Goal: Task Accomplishment & Management: Manage account settings

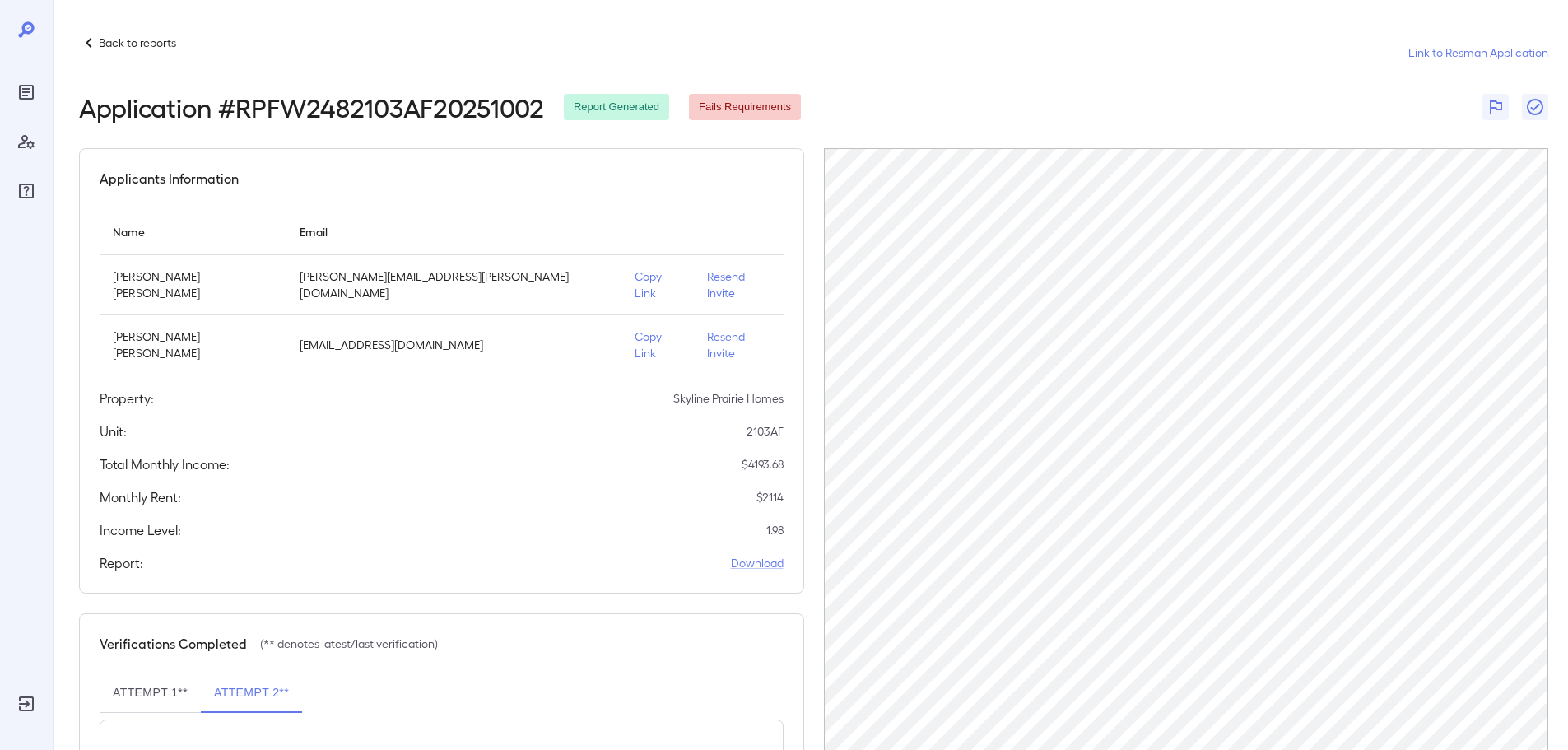
click at [131, 41] on p "Back to reports" at bounding box center [137, 43] width 77 height 16
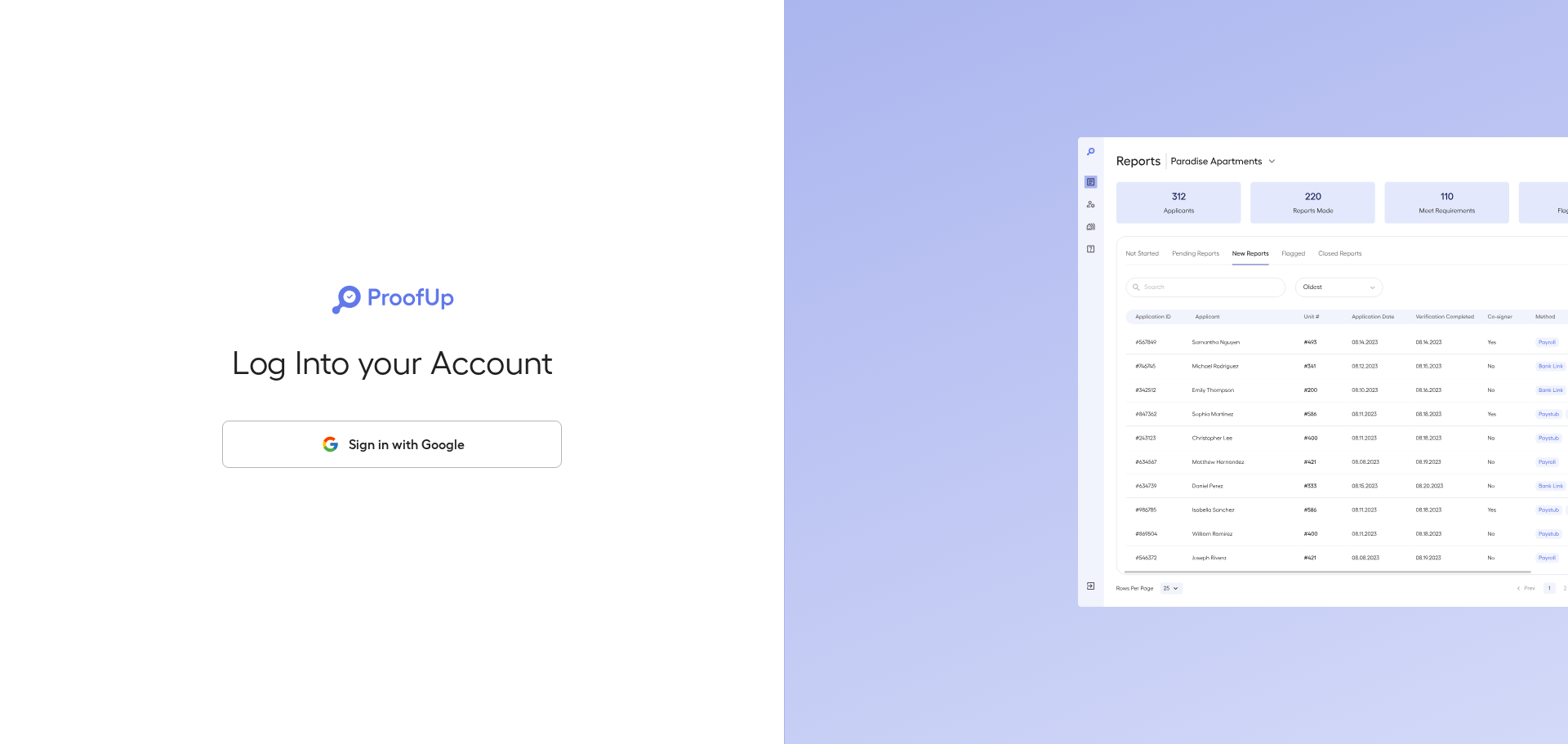
click at [440, 445] on button "Sign in with Google" at bounding box center [392, 444] width 340 height 48
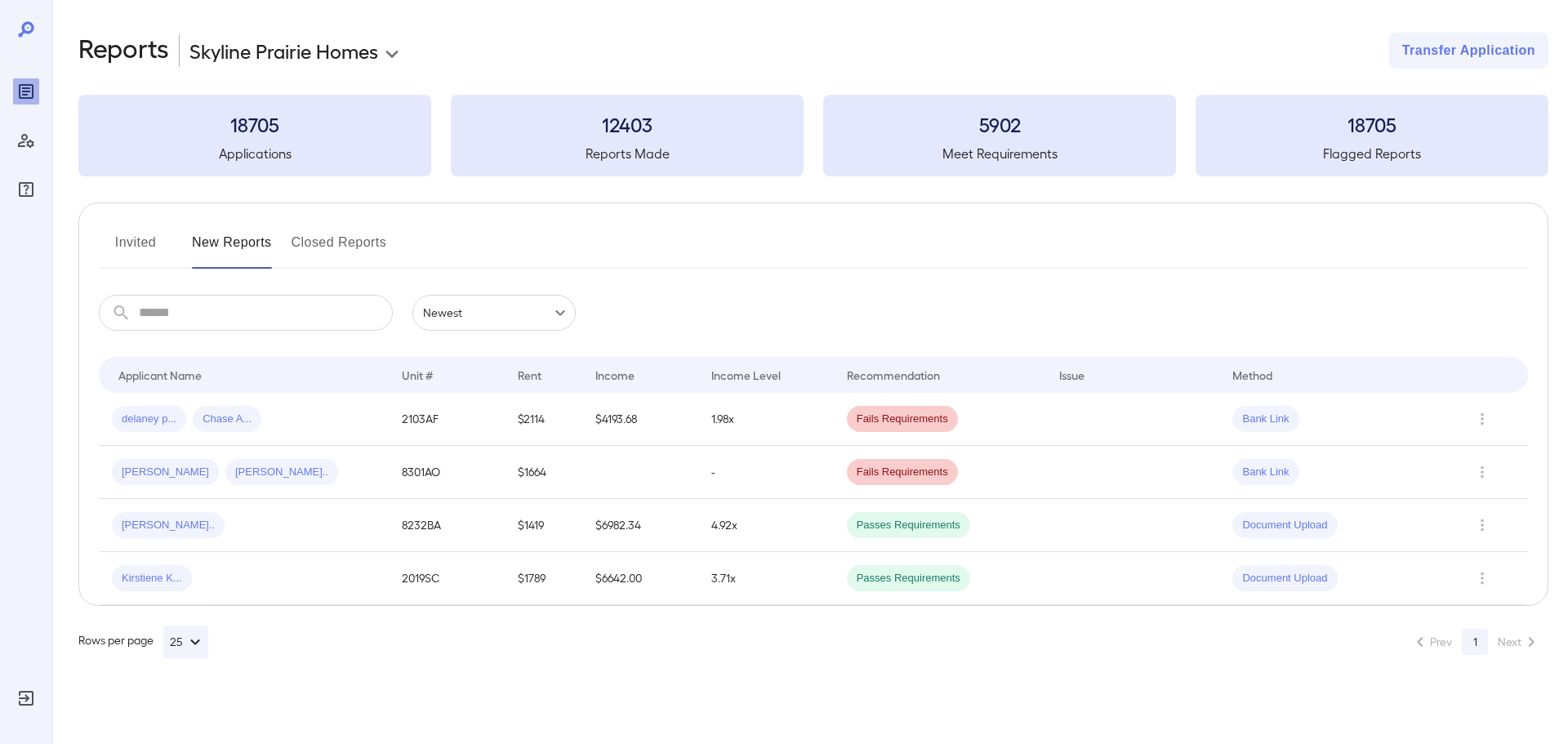
click at [117, 236] on button "Invited" at bounding box center [136, 249] width 74 height 40
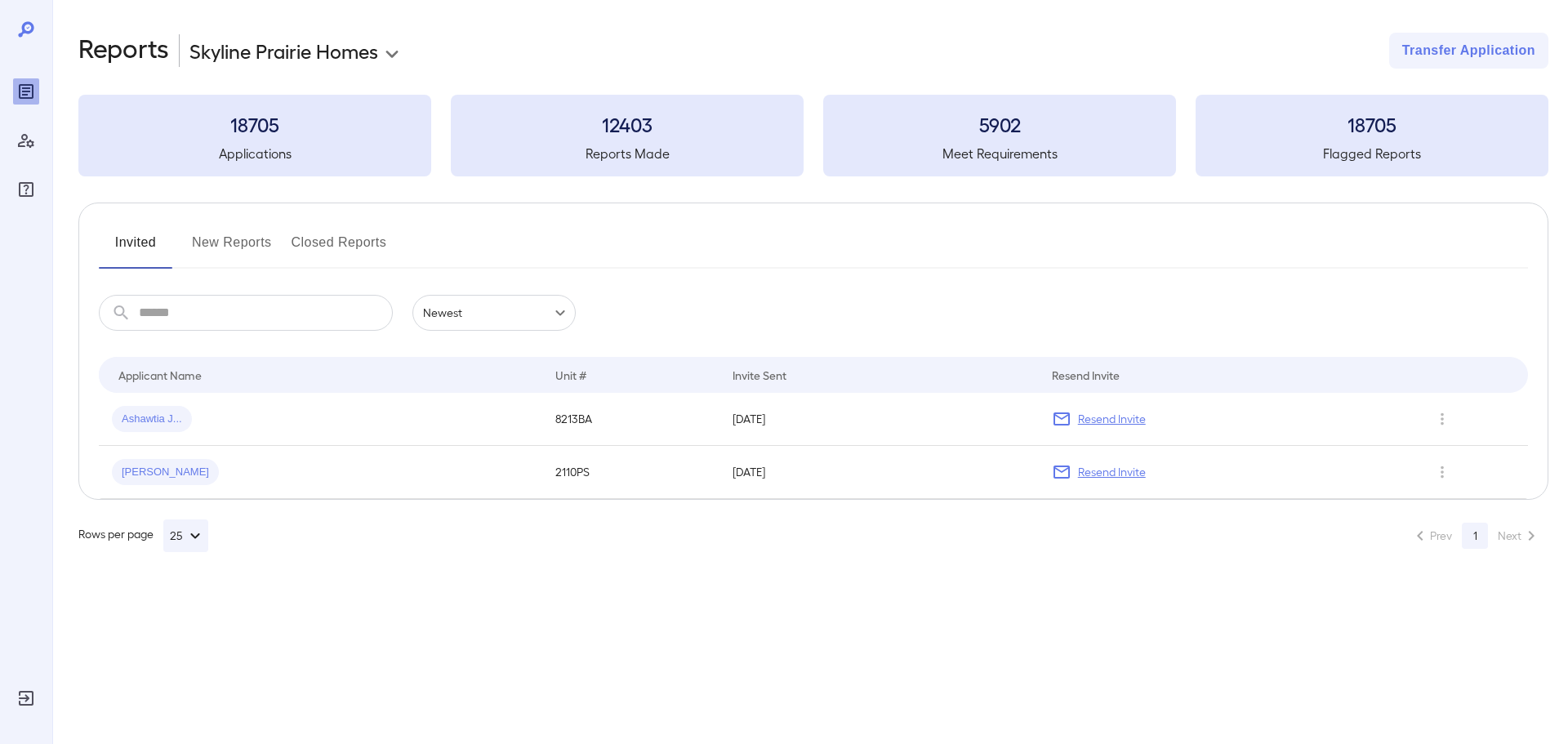
click at [246, 246] on button "New Reports" at bounding box center [232, 249] width 80 height 40
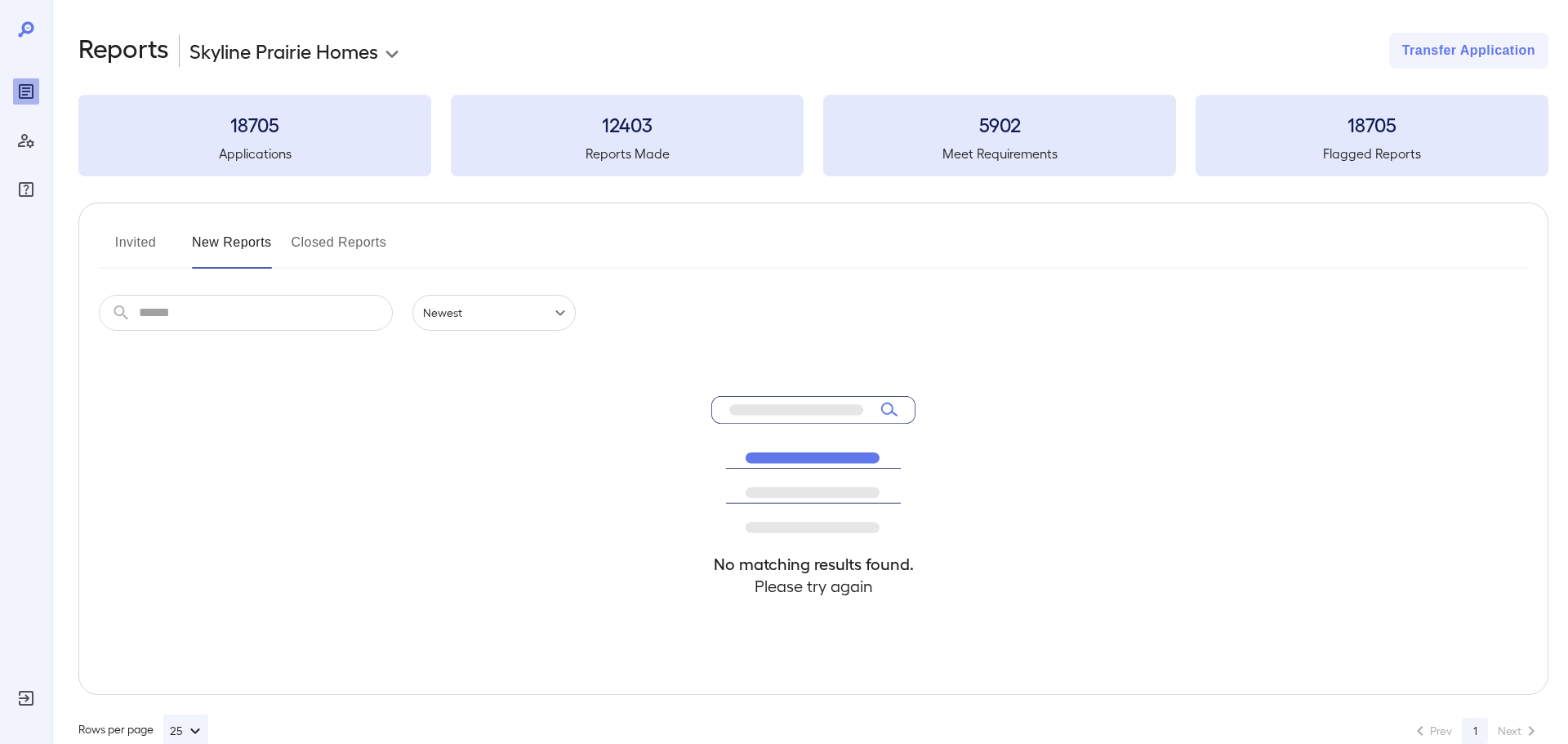
click at [246, 246] on button "New Reports" at bounding box center [232, 249] width 80 height 40
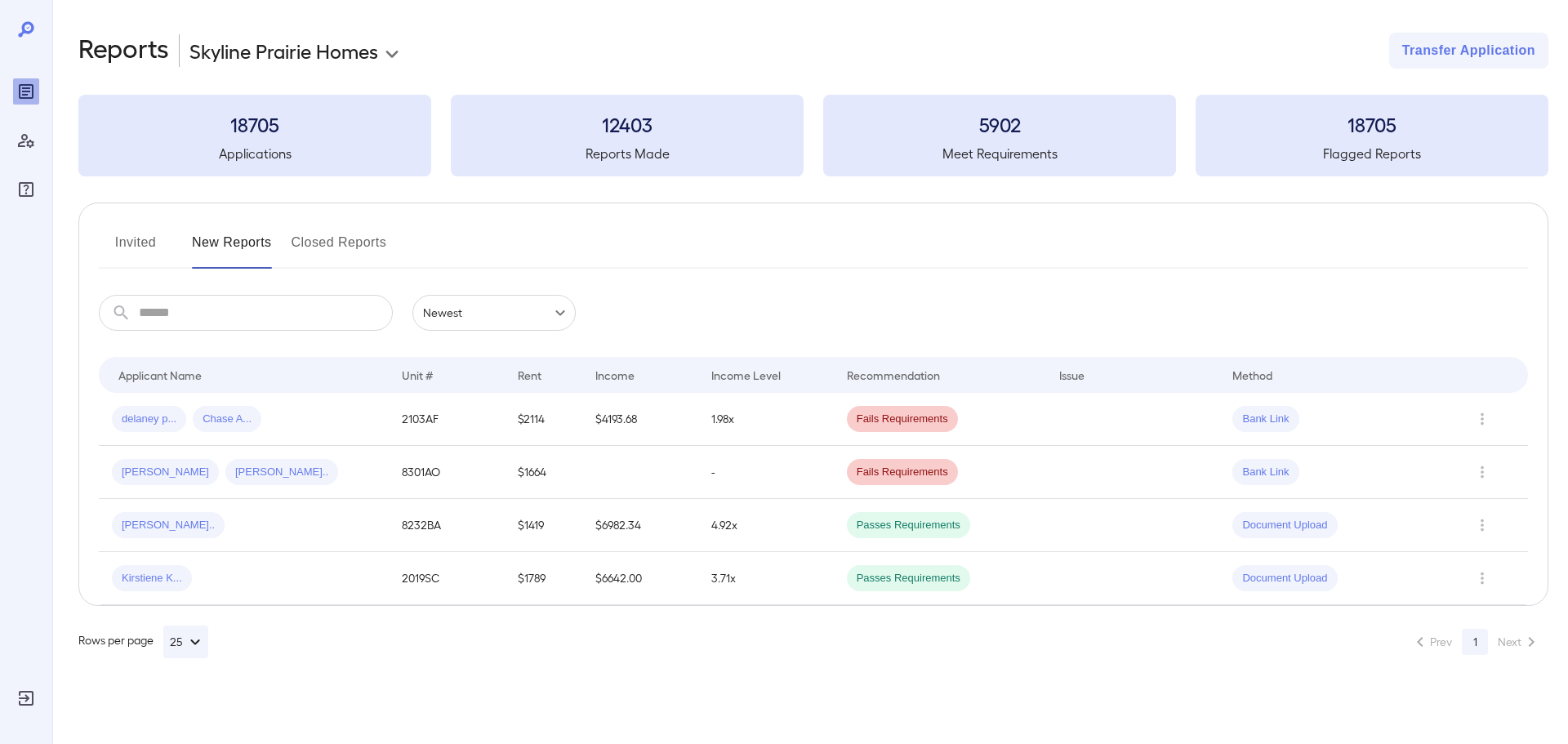
click at [104, 239] on button "Invited" at bounding box center [136, 249] width 74 height 40
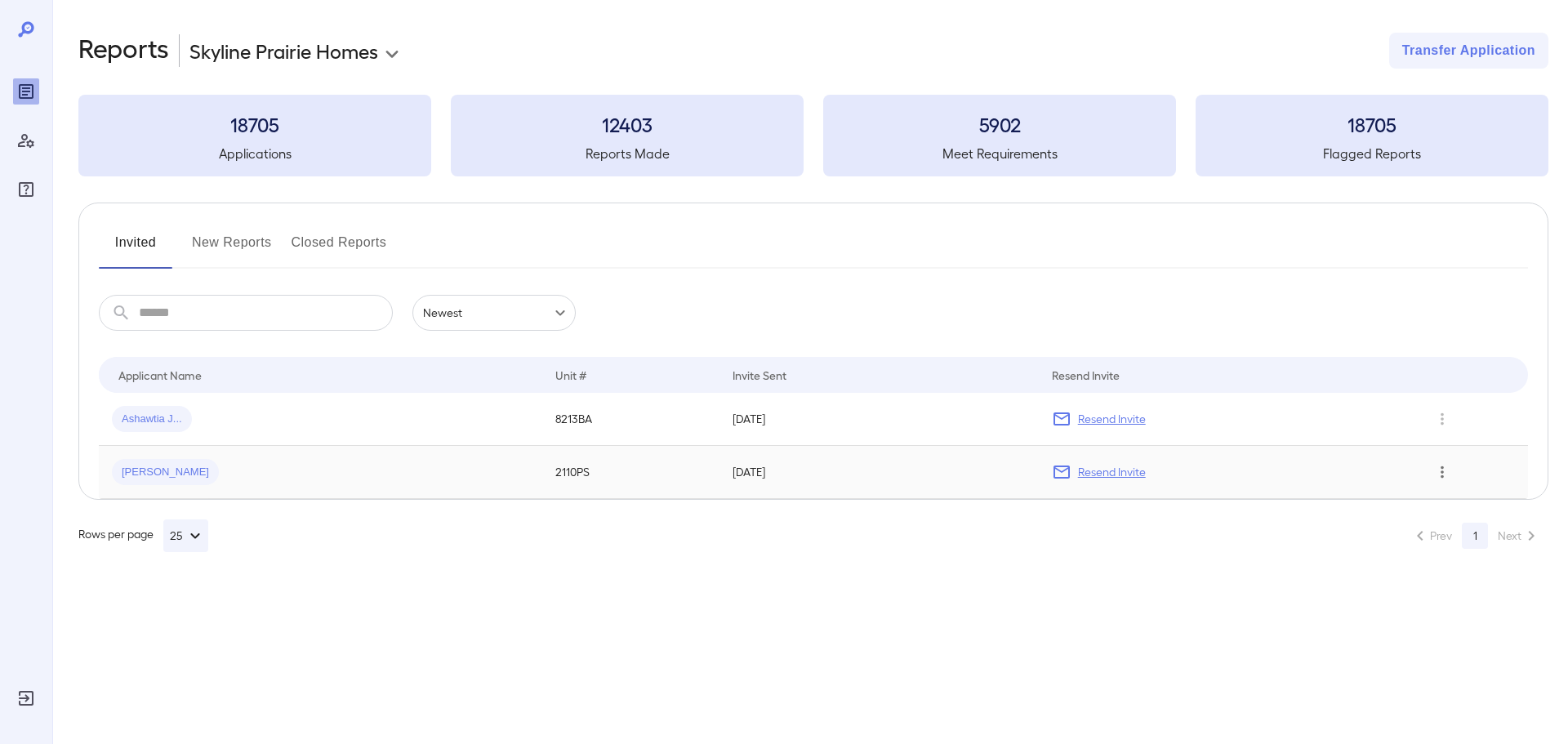
click at [1440, 471] on icon "Row Actions" at bounding box center [1442, 472] width 18 height 20
click at [1447, 540] on li "Remove Application" at bounding box center [1491, 530] width 129 height 26
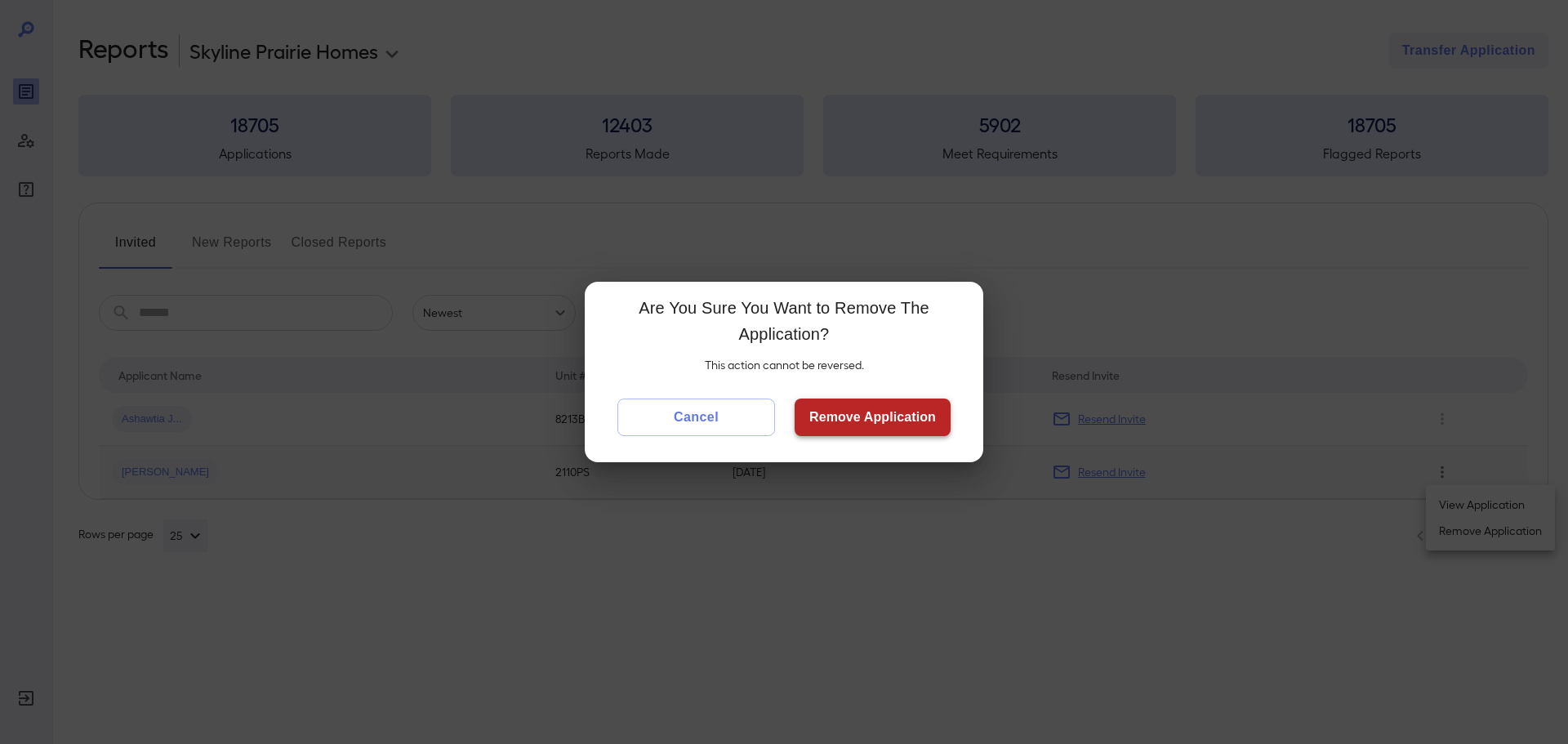
click at [891, 425] on button "Remove Application" at bounding box center [873, 418] width 156 height 38
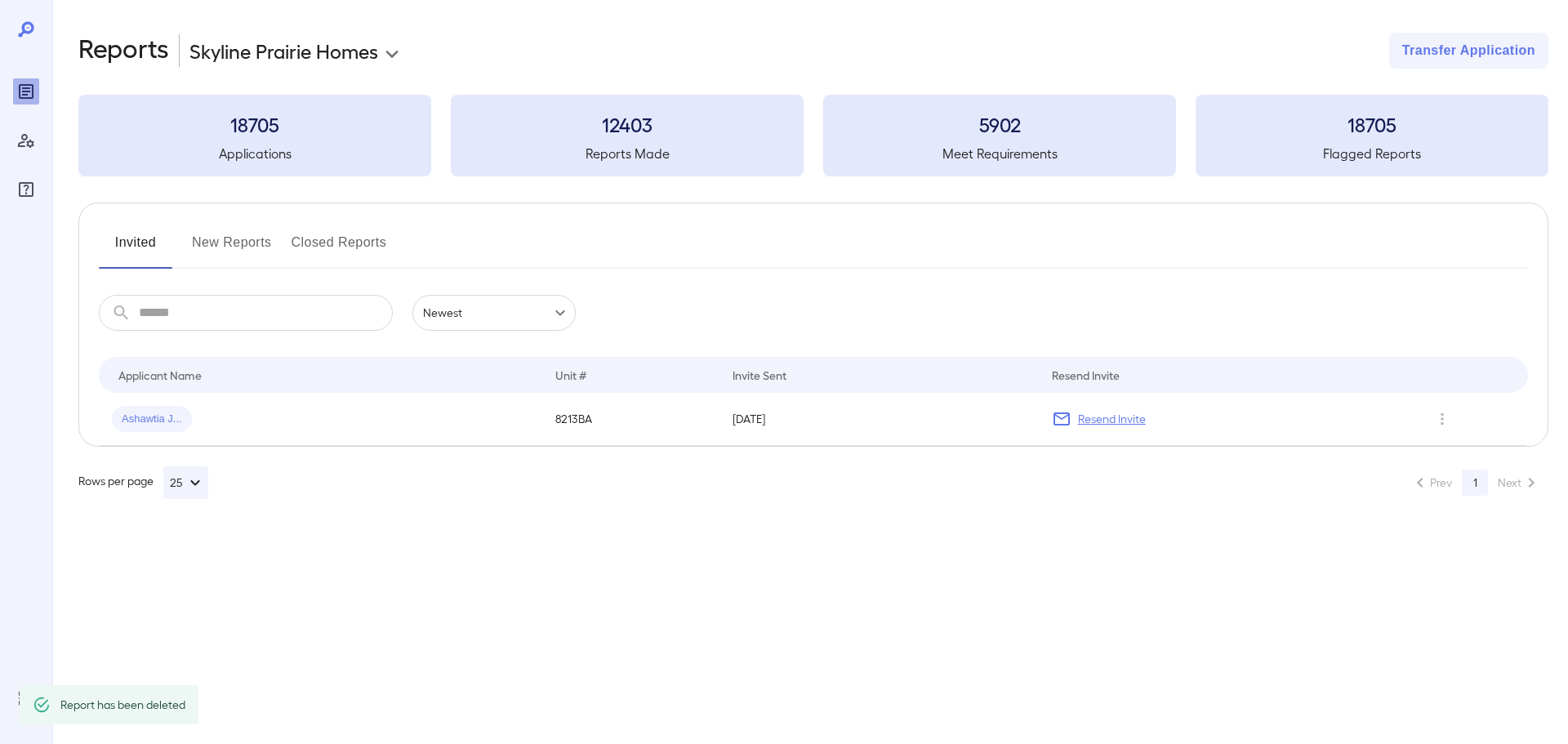
click at [229, 232] on button "New Reports" at bounding box center [232, 249] width 80 height 40
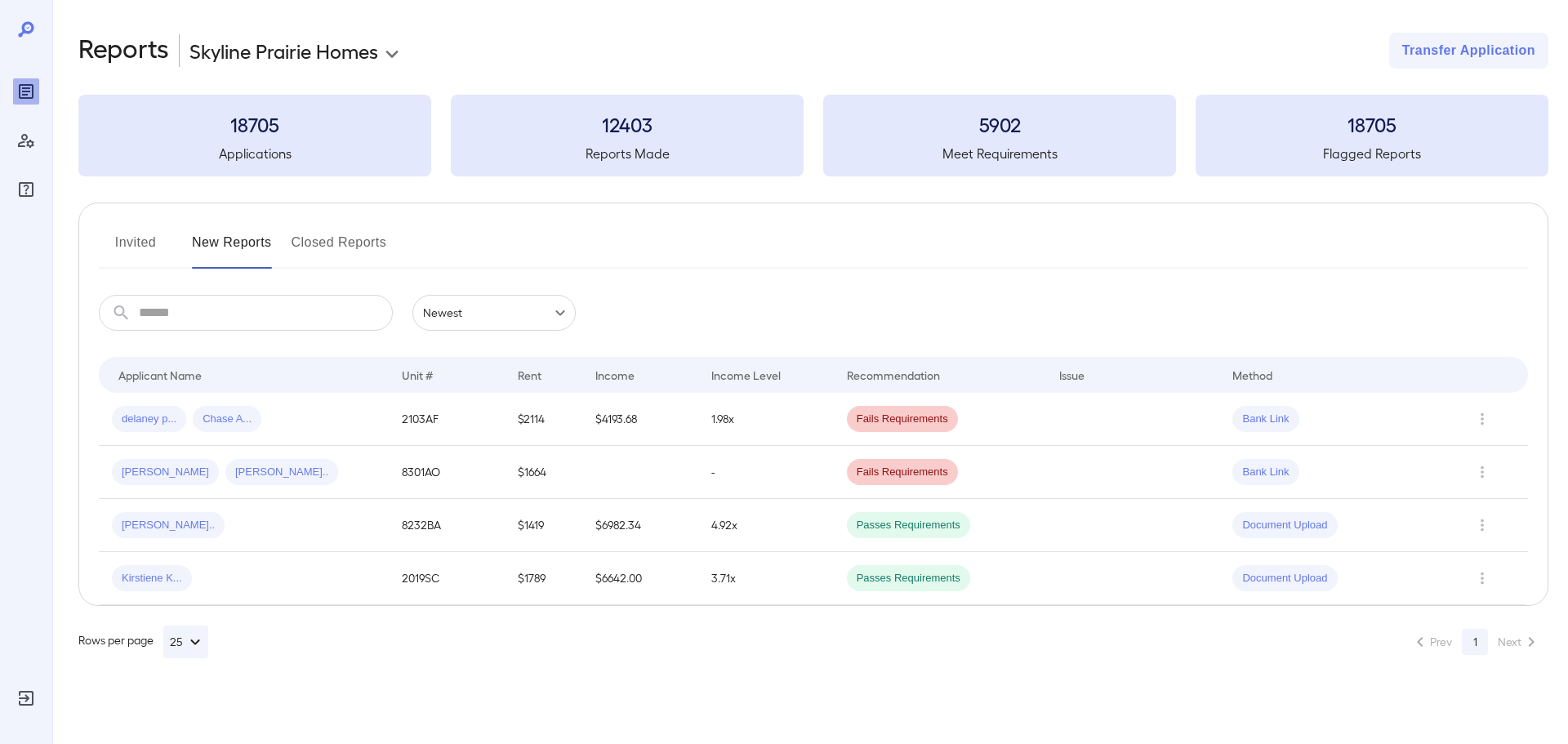
click at [17, 77] on div at bounding box center [26, 111] width 26 height 183
click at [32, 91] on icon "Reports" at bounding box center [26, 92] width 14 height 14
click at [246, 247] on button "New Reports" at bounding box center [232, 249] width 80 height 40
click at [323, 244] on button "Closed Reports" at bounding box center [339, 249] width 95 height 40
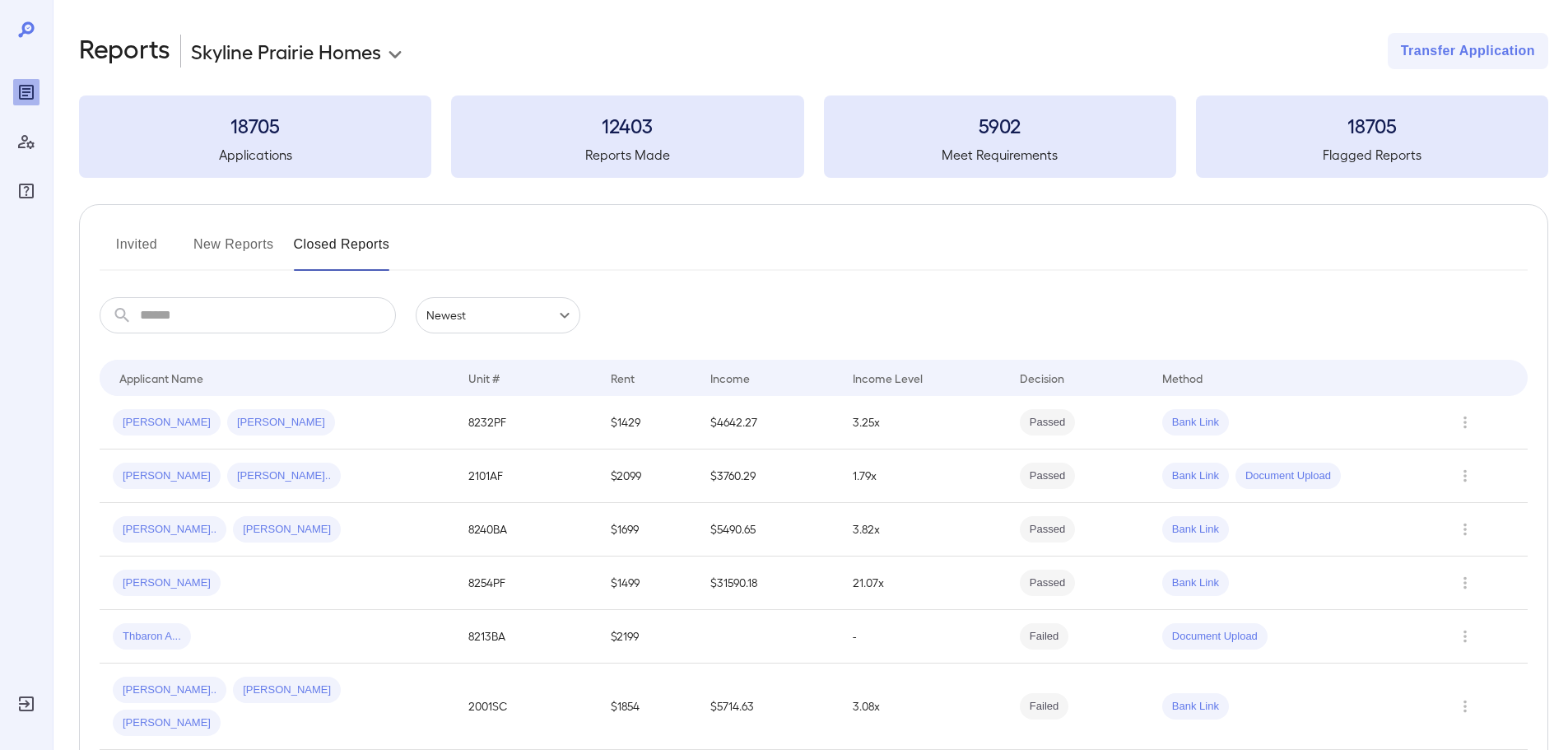
click at [222, 246] on button "New Reports" at bounding box center [234, 251] width 81 height 40
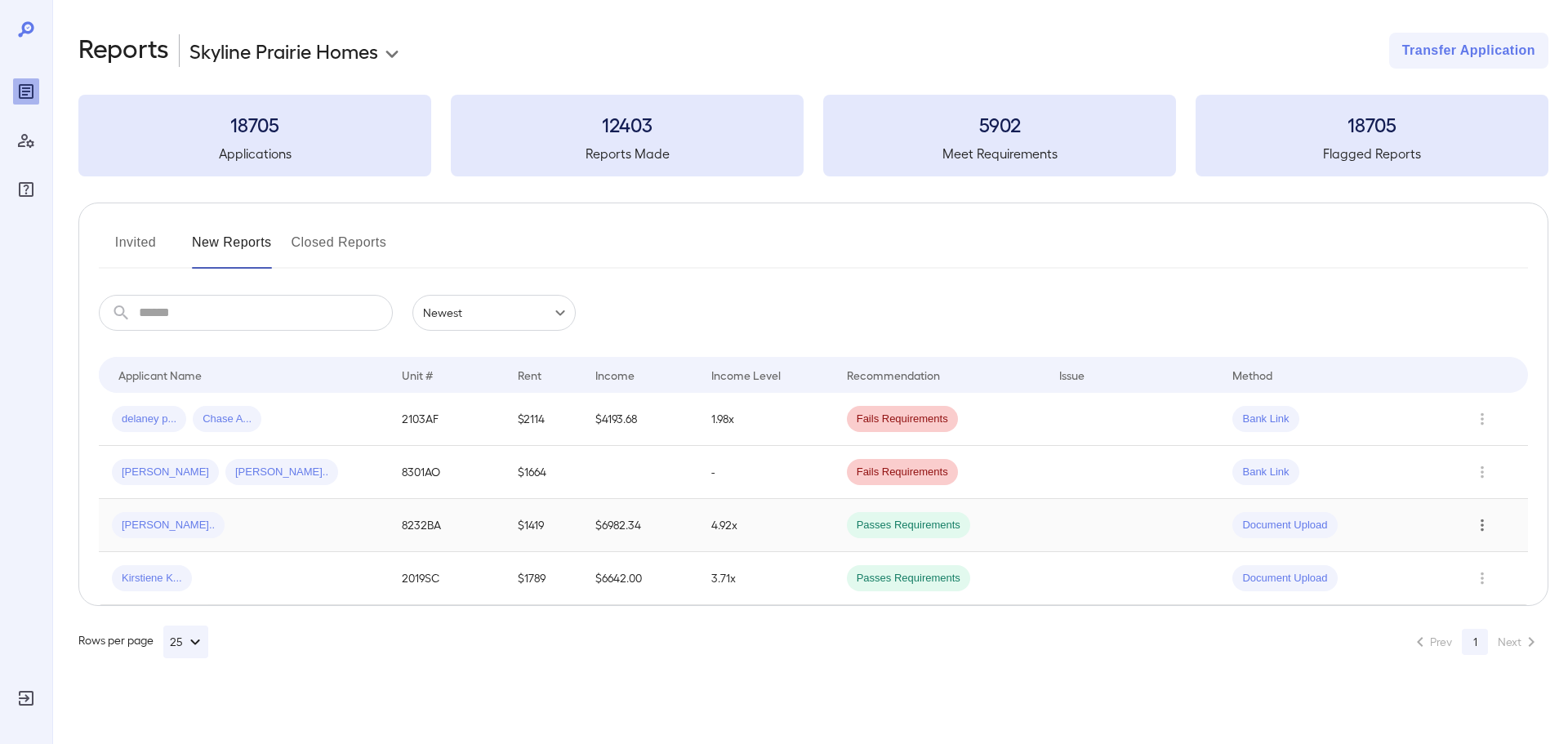
click at [1485, 520] on icon "Row Actions" at bounding box center [1483, 525] width 18 height 20
click at [1457, 640] on li "Close Report" at bounding box center [1491, 635] width 129 height 26
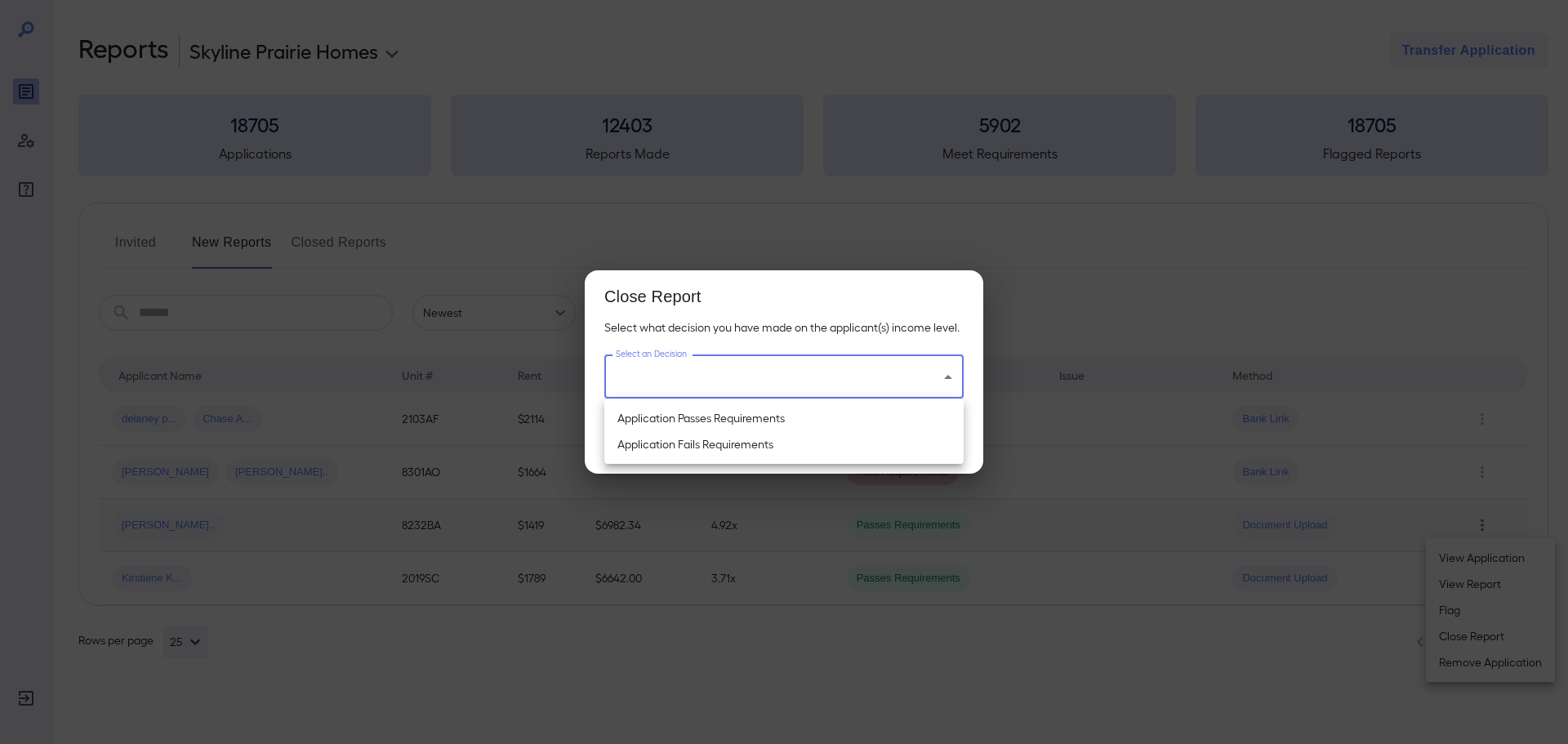
click at [726, 361] on body "**********" at bounding box center [784, 372] width 1568 height 744
click at [723, 416] on li "Application Passes Requirements" at bounding box center [784, 418] width 359 height 26
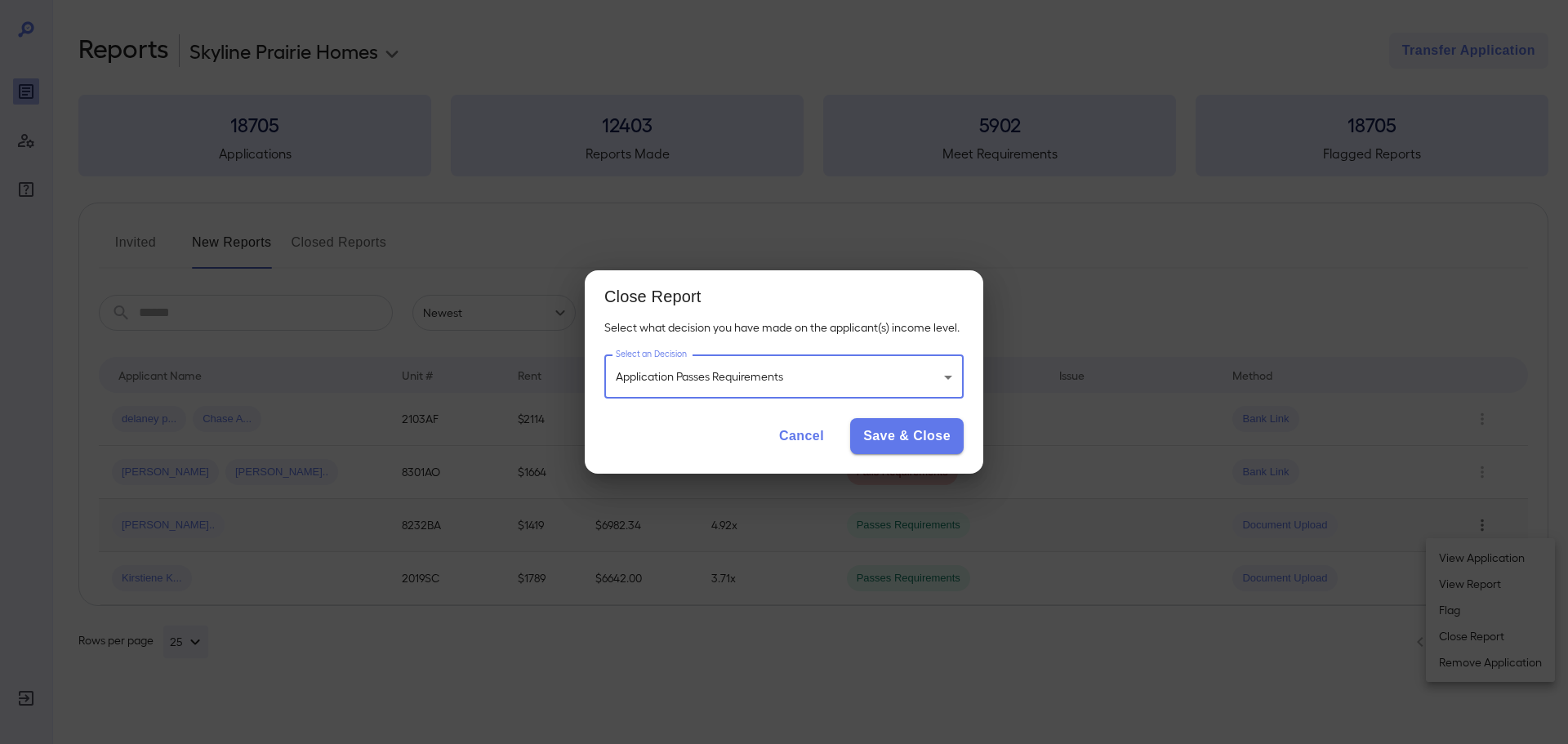
type input "**********"
click at [933, 426] on button "Save & Close" at bounding box center [907, 436] width 113 height 36
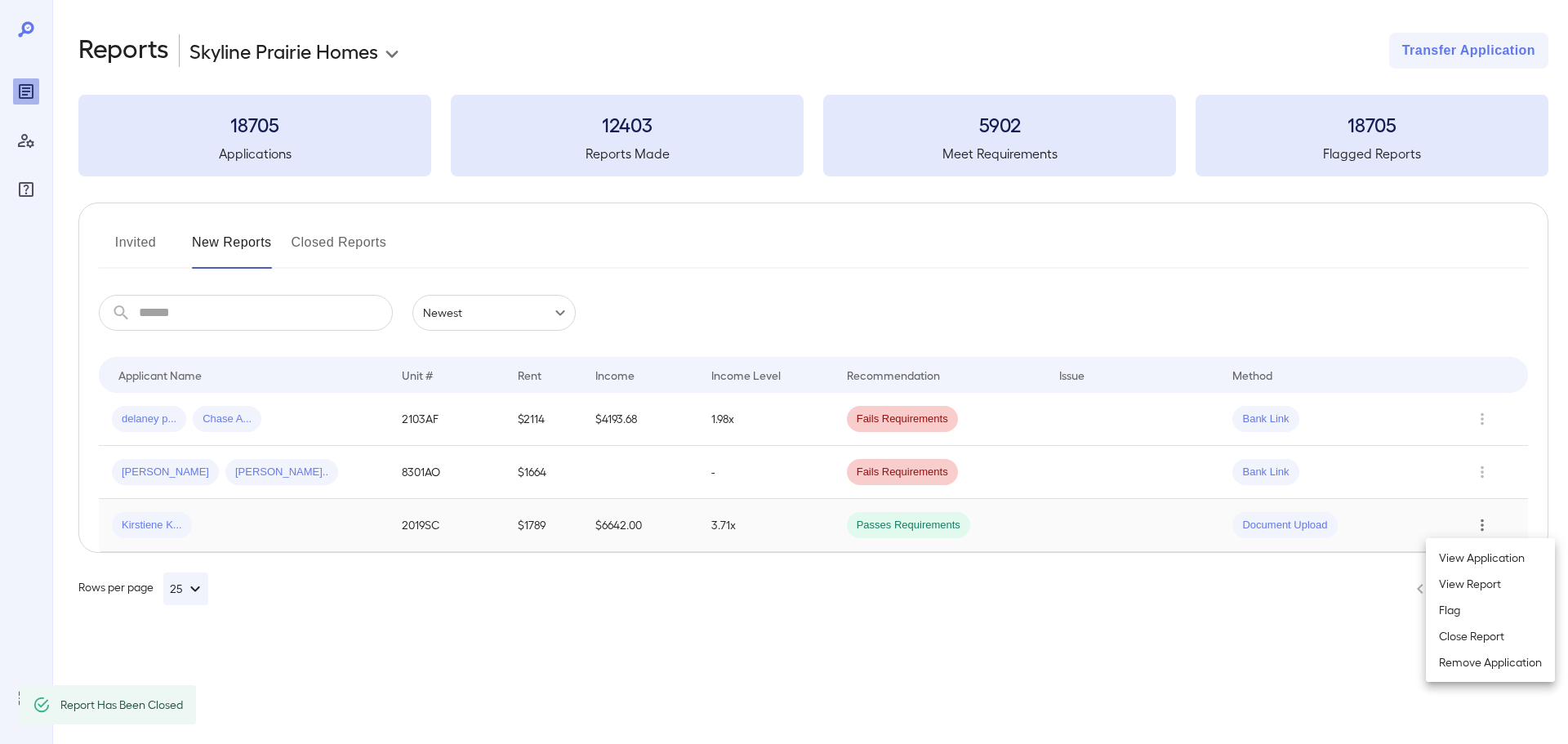
click at [617, 641] on div at bounding box center [784, 372] width 1568 height 744
click at [1488, 511] on td at bounding box center [1489, 525] width 76 height 53
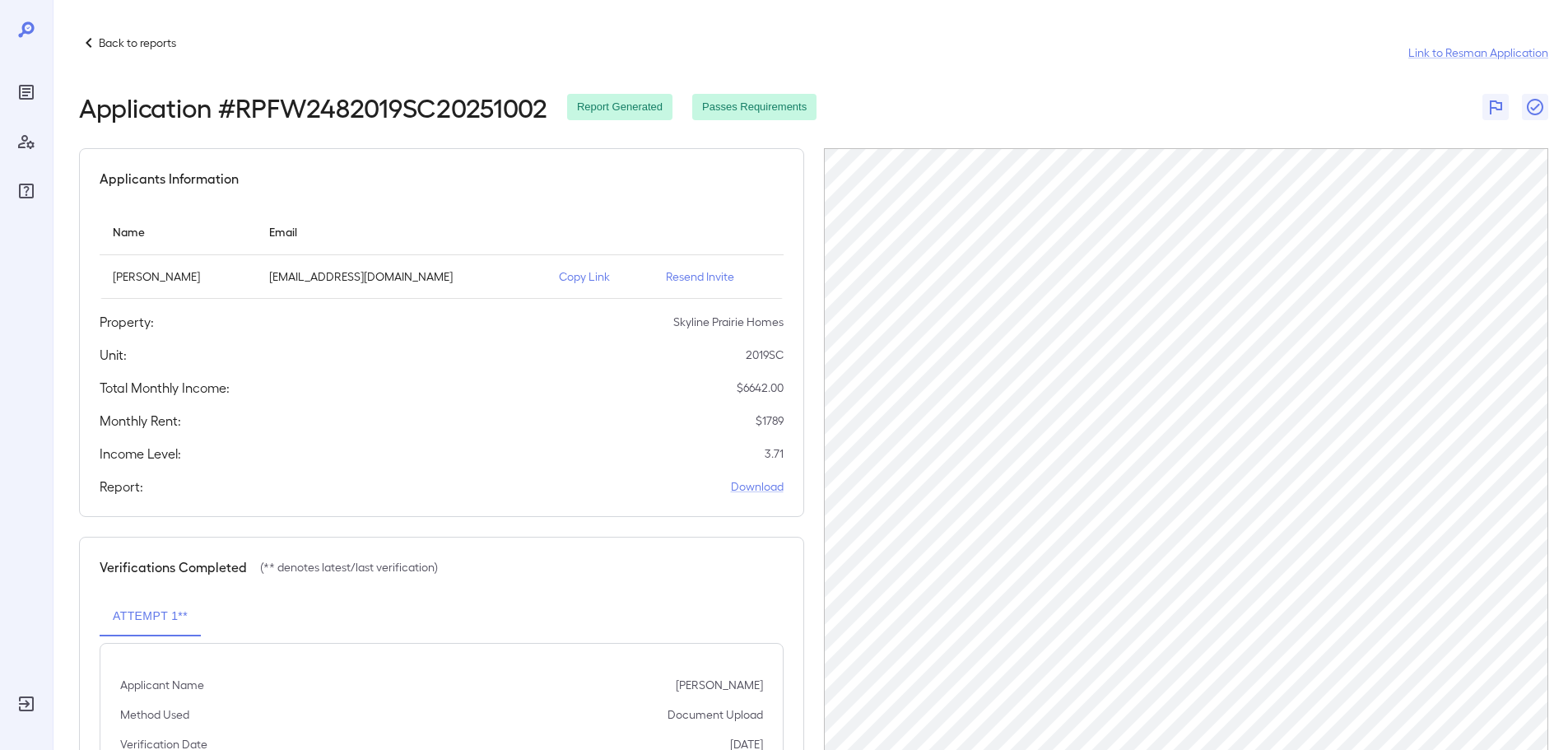
click at [122, 41] on p "Back to reports" at bounding box center [137, 43] width 77 height 16
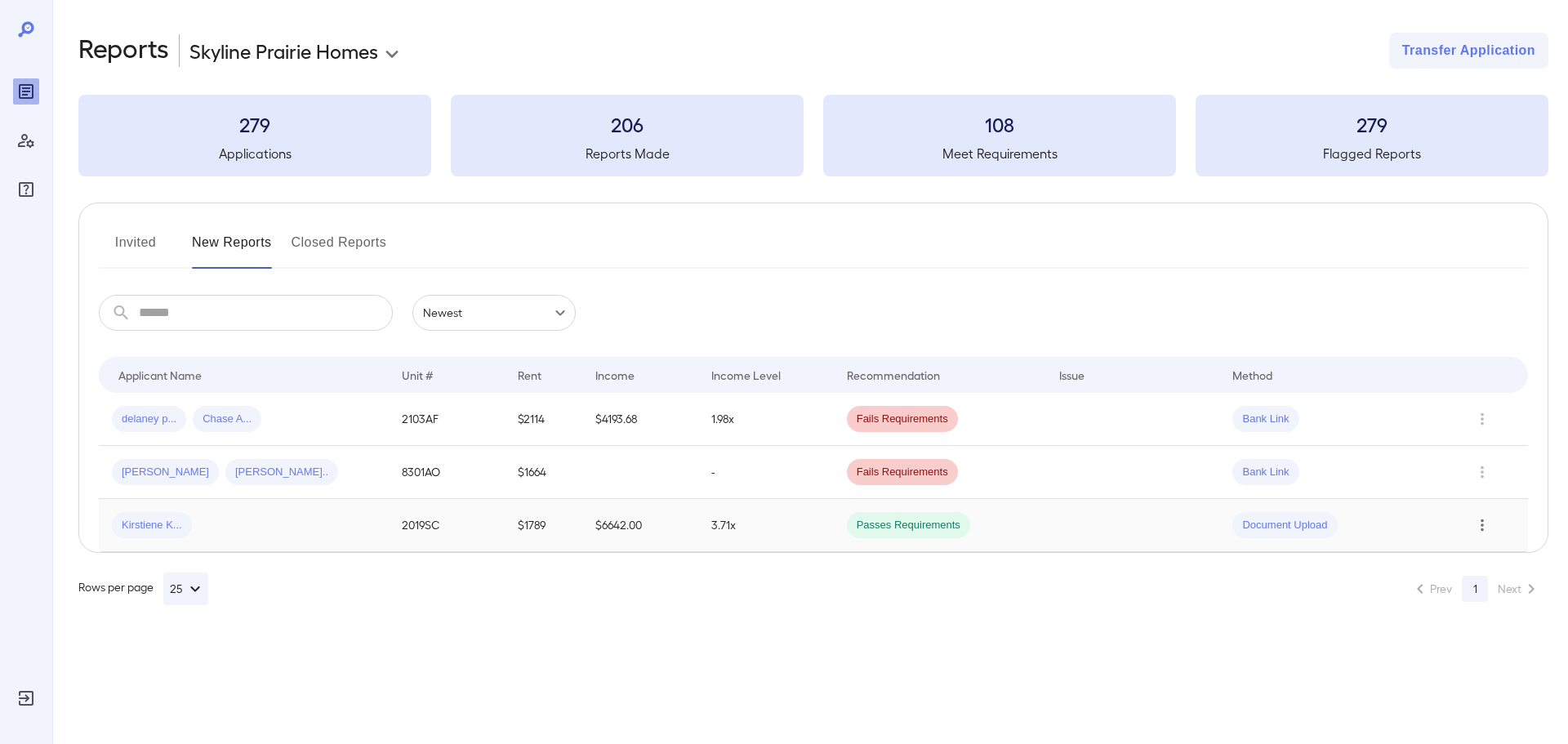
click at [1492, 525] on button "Row Actions" at bounding box center [1482, 525] width 26 height 26
click at [1468, 664] on li "Remove Application" at bounding box center [1491, 662] width 129 height 26
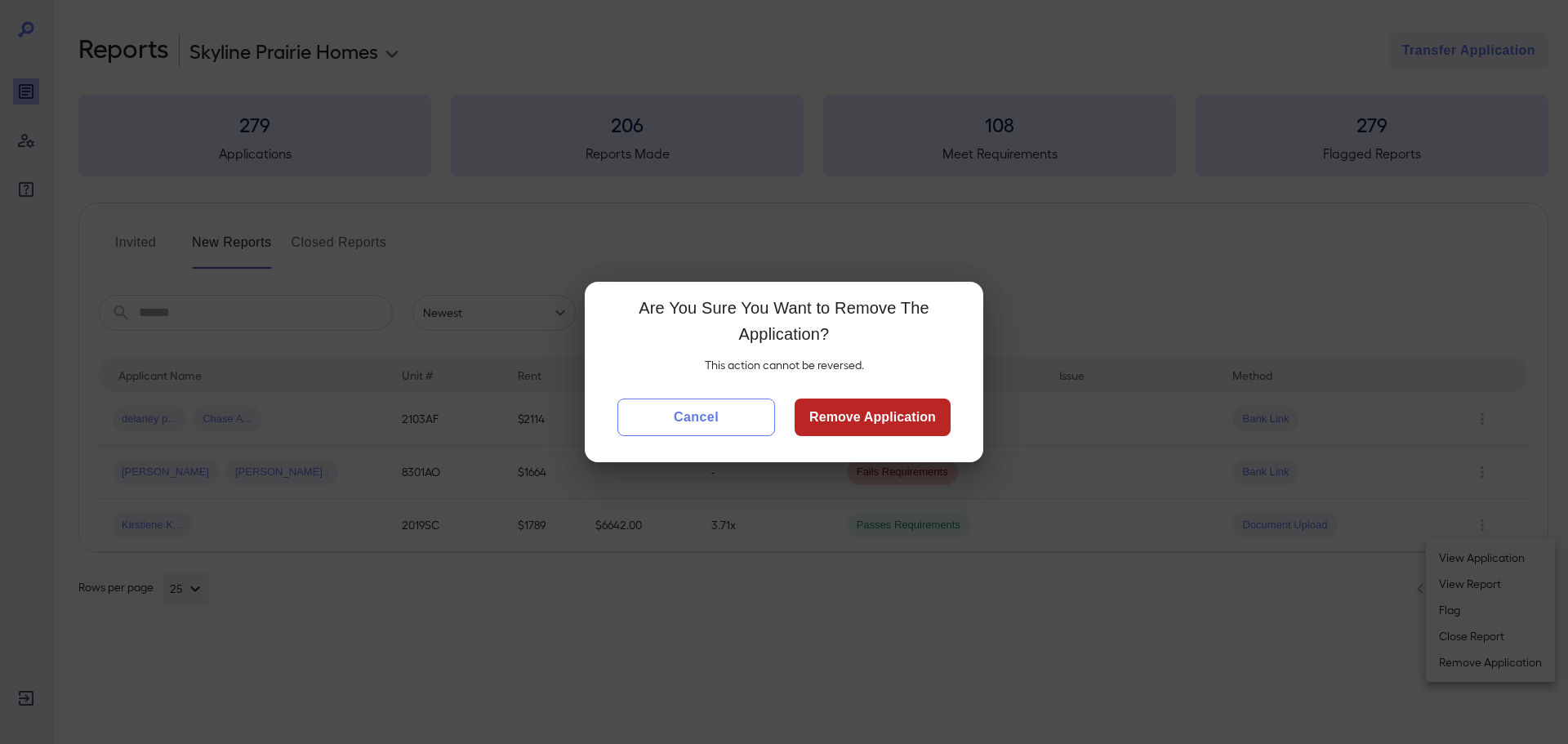
click at [688, 416] on button "Cancel" at bounding box center [695, 418] width 157 height 38
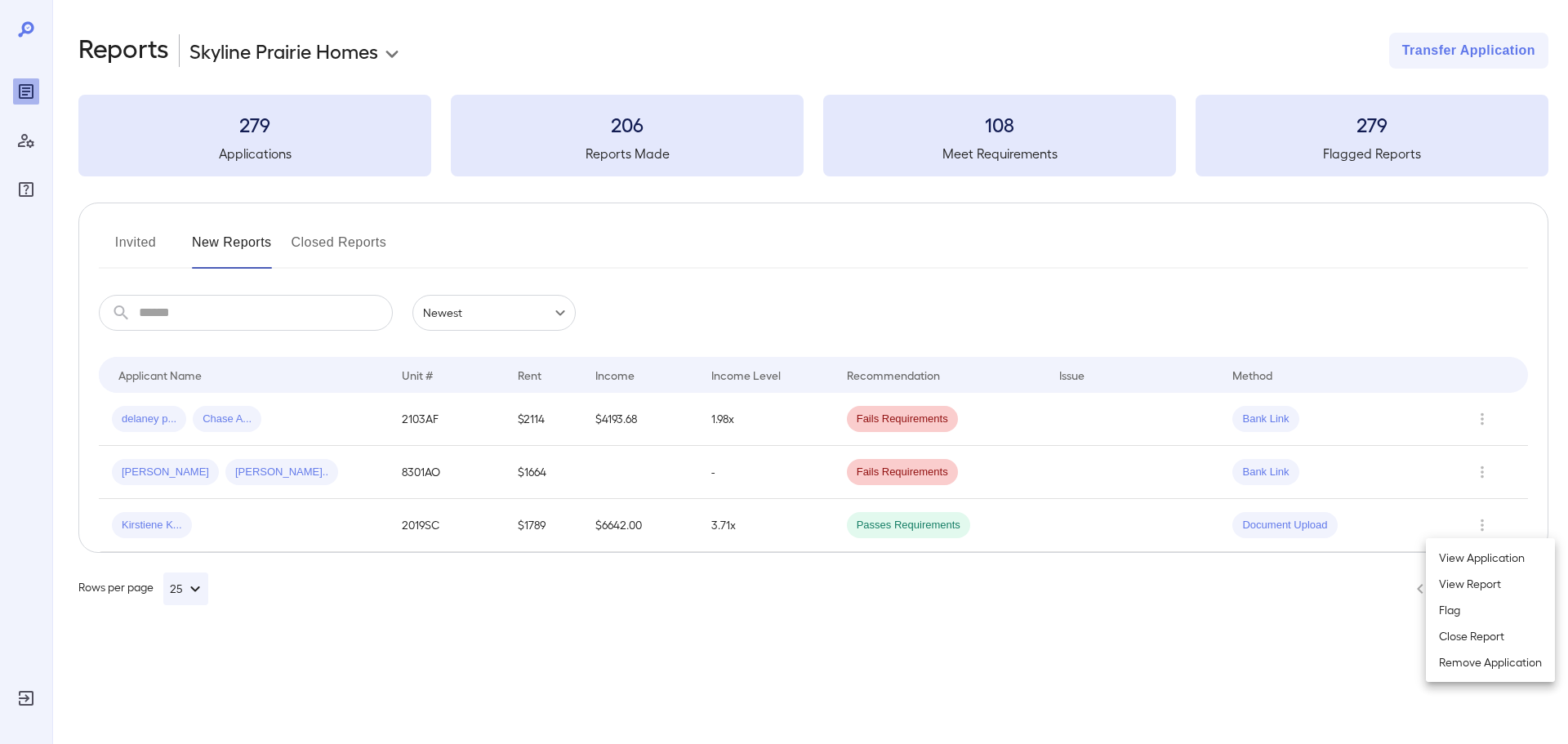
click at [1484, 635] on li "Close Report" at bounding box center [1491, 635] width 129 height 26
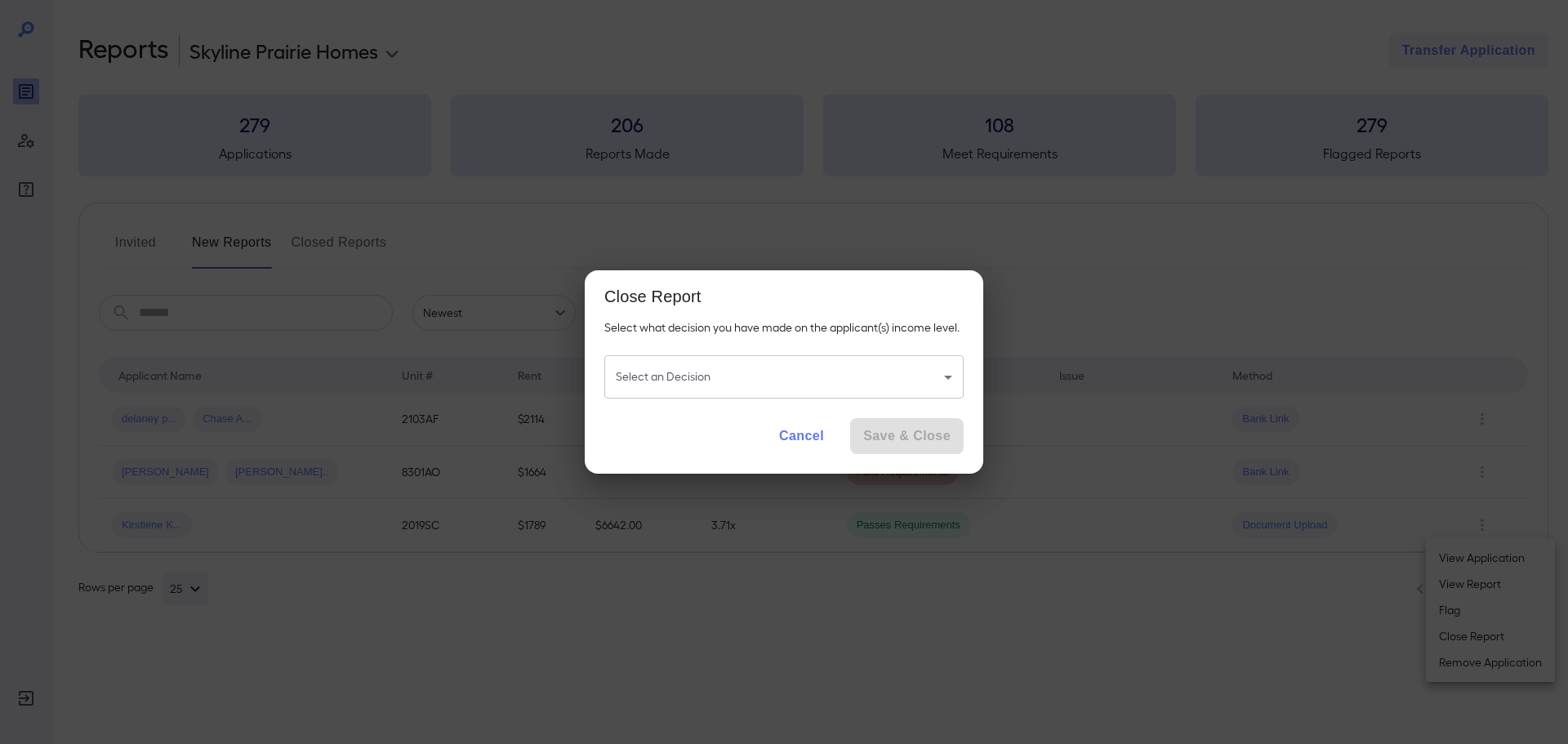
click at [742, 371] on body "**********" at bounding box center [784, 372] width 1568 height 744
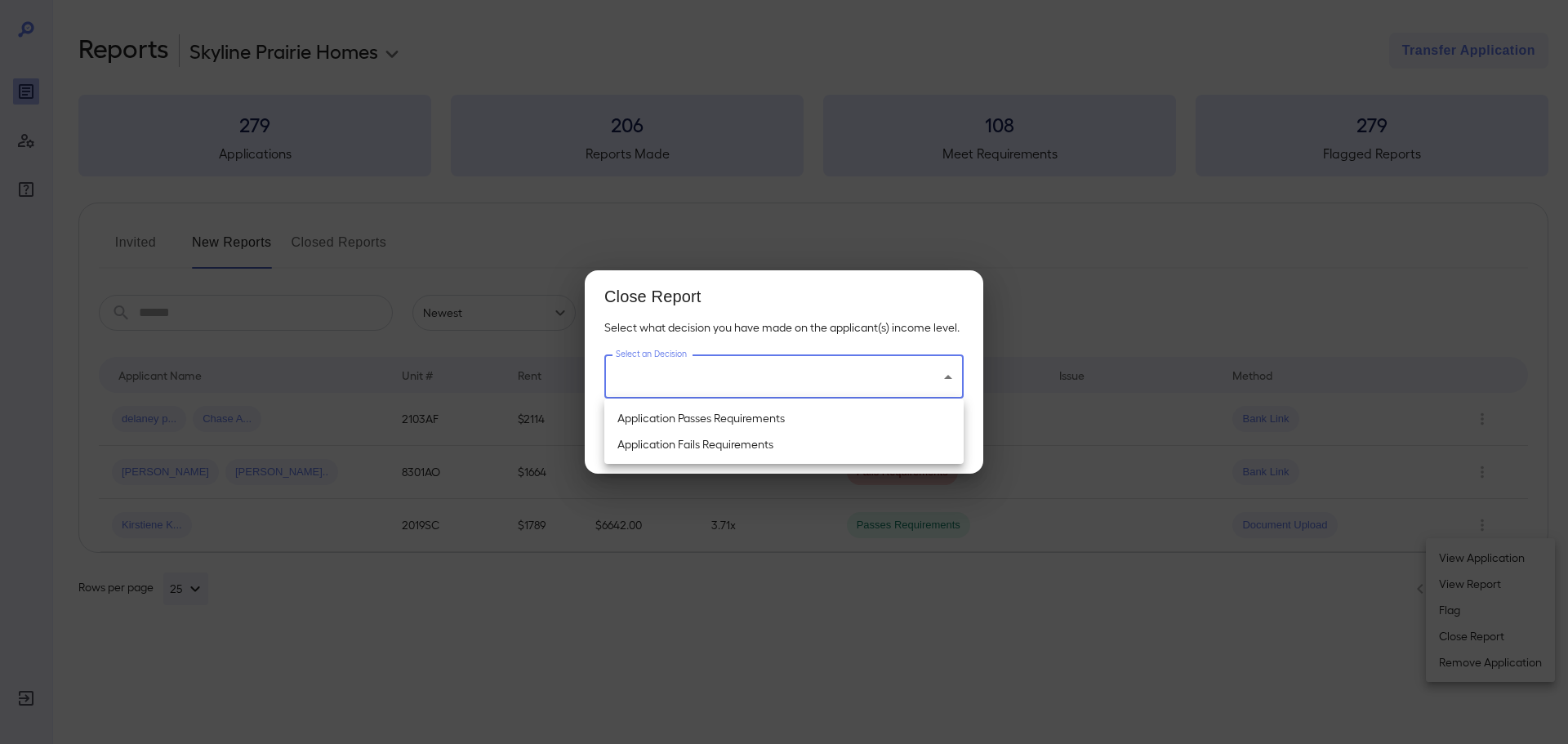
click at [742, 420] on li "Application Passes Requirements" at bounding box center [784, 418] width 359 height 26
type input "**********"
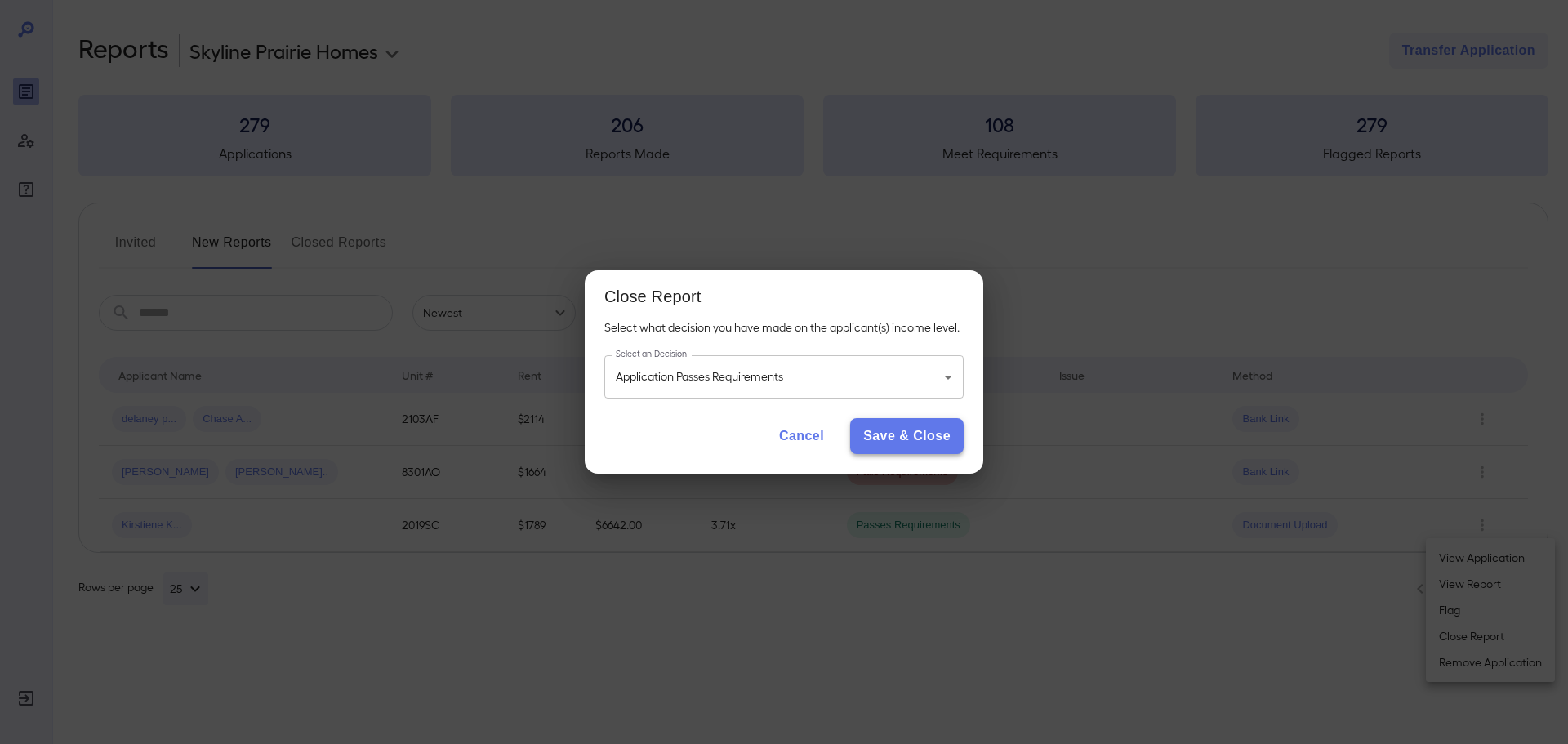
click at [891, 426] on button "Save & Close" at bounding box center [907, 436] width 113 height 36
